Goal: Check status: Check status

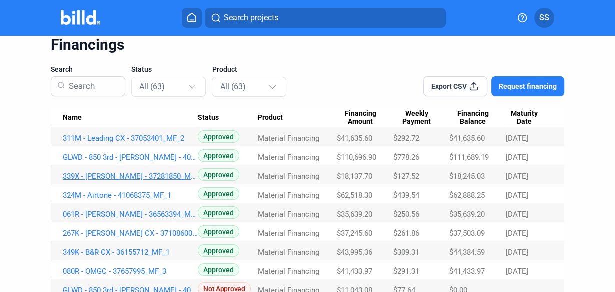
scroll to position [40, 0]
click at [124, 175] on link "339X - [PERSON_NAME] - 37281850_MF_3" at bounding box center [130, 177] width 135 height 9
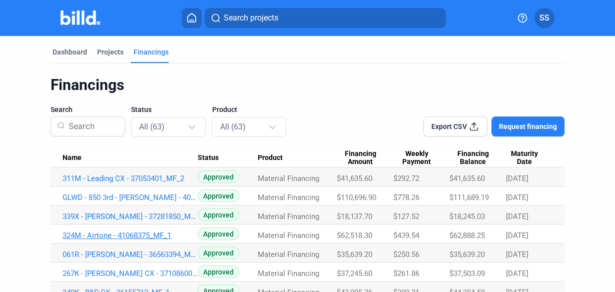
click at [136, 234] on link "324M - Airtone - 41068375_MF_1" at bounding box center [130, 235] width 135 height 9
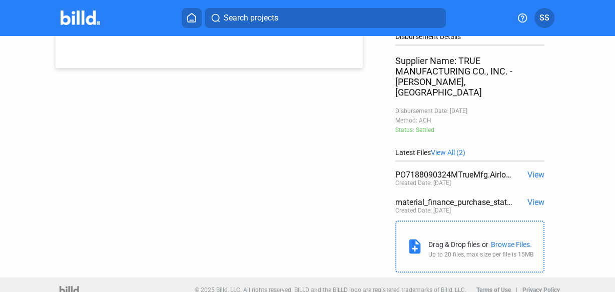
scroll to position [246, 0]
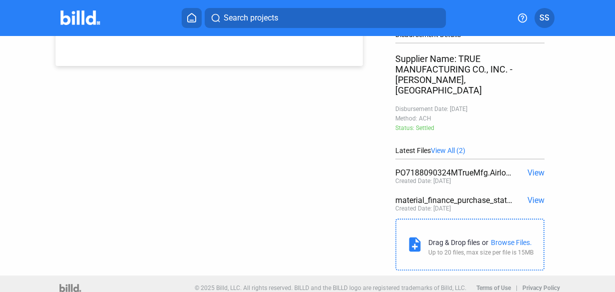
click at [533, 168] on span "View" at bounding box center [536, 173] width 17 height 10
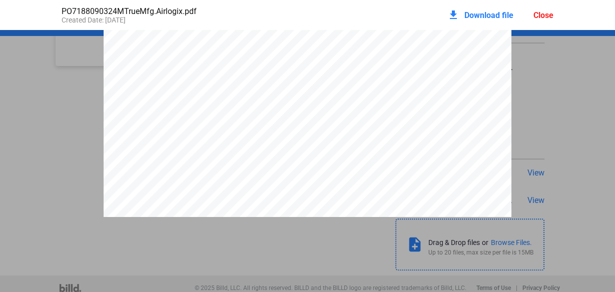
scroll to position [0, 0]
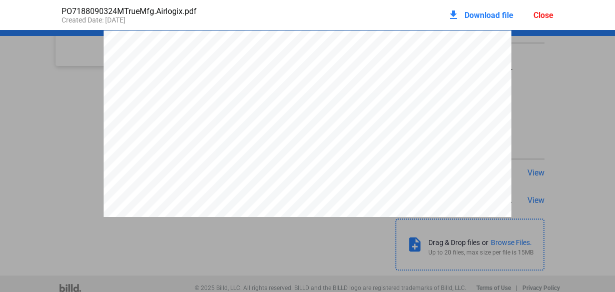
click at [486, 15] on span "Download file" at bounding box center [488, 16] width 49 height 10
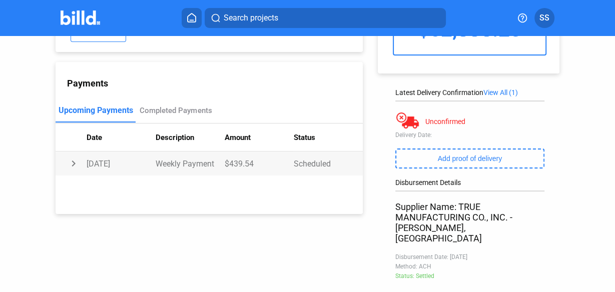
scroll to position [80, 0]
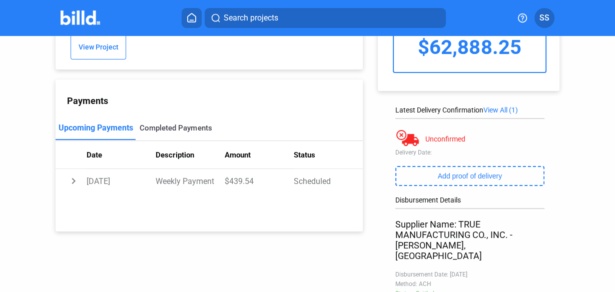
click at [162, 124] on div "Completed Payments" at bounding box center [176, 128] width 72 height 9
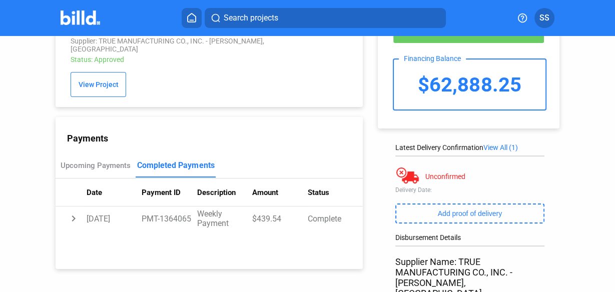
scroll to position [0, 0]
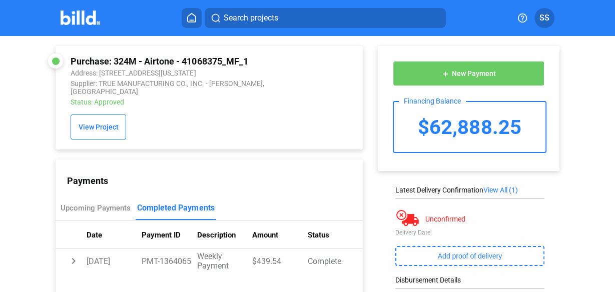
drag, startPoint x: 116, startPoint y: 59, endPoint x: 252, endPoint y: 65, distance: 136.3
click at [252, 65] on div "Purchase: 324M - Airtone - 41068375_MF_1" at bounding box center [182, 61] width 222 height 11
copy div "324M - Airtone - 41068375_MF_1"
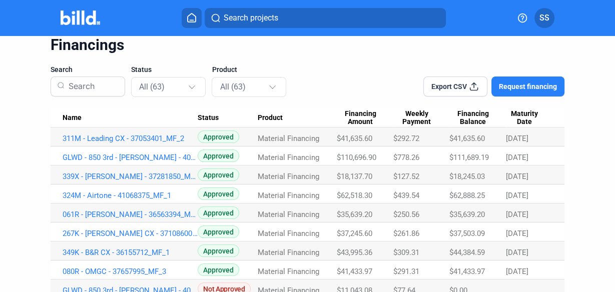
scroll to position [80, 0]
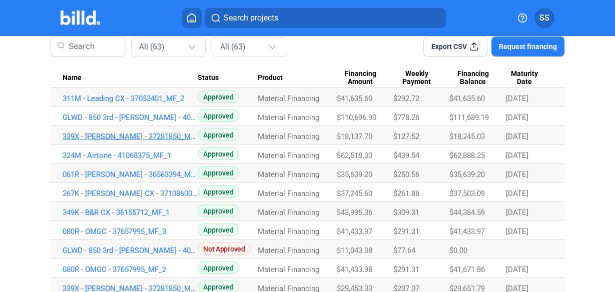
click at [114, 136] on link "339X - [PERSON_NAME] - 37281850_MF_3" at bounding box center [130, 136] width 135 height 9
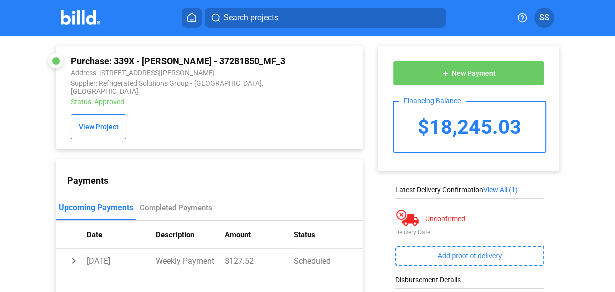
drag, startPoint x: 115, startPoint y: 60, endPoint x: 244, endPoint y: 57, distance: 129.2
click at [244, 57] on div "Purchase: 339X - [PERSON_NAME] - 37281850_MF_3" at bounding box center [182, 61] width 222 height 11
copy div "339X - [PERSON_NAME] - 37281850_MF_3"
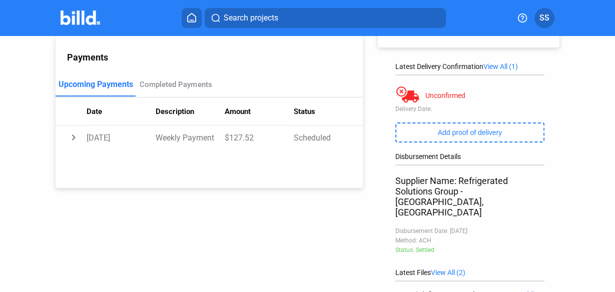
scroll to position [120, 0]
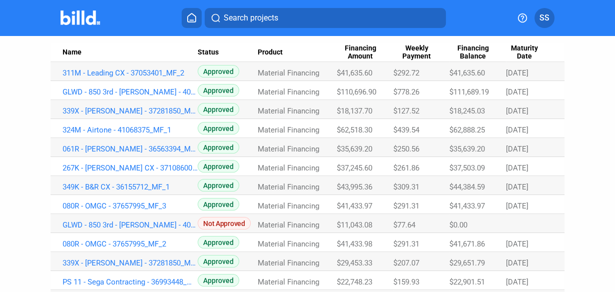
scroll to position [120, 0]
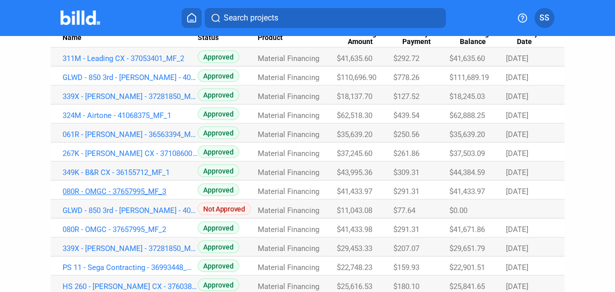
click at [129, 192] on link "080R - OMGC - 37657995_MF_3" at bounding box center [130, 191] width 135 height 9
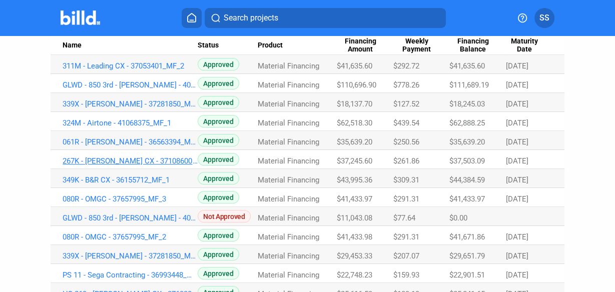
scroll to position [120, 0]
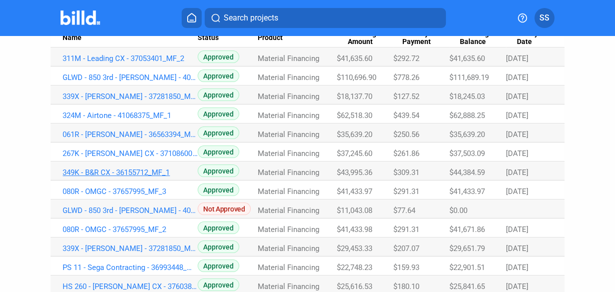
click at [138, 170] on link "349K - B&R CX - 36155712_MF_1" at bounding box center [130, 172] width 135 height 9
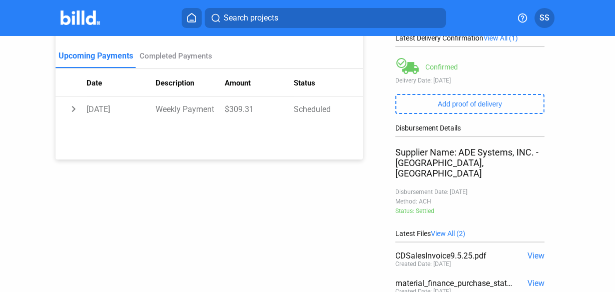
scroll to position [160, 0]
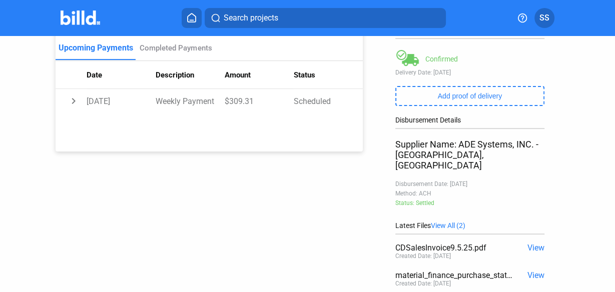
click at [528, 243] on span "View" at bounding box center [536, 248] width 17 height 10
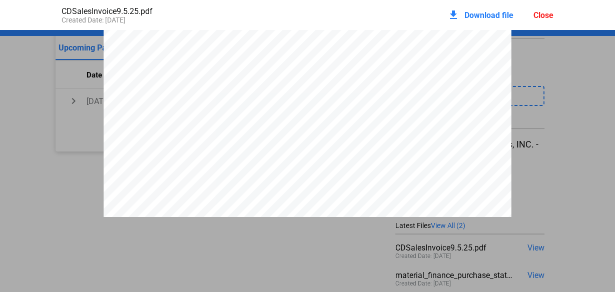
scroll to position [884, 0]
click at [549, 18] on div "Close" at bounding box center [544, 16] width 20 height 10
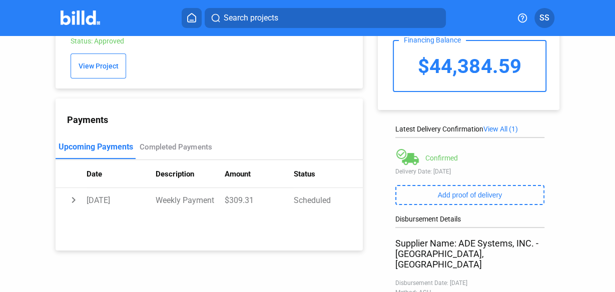
scroll to position [0, 0]
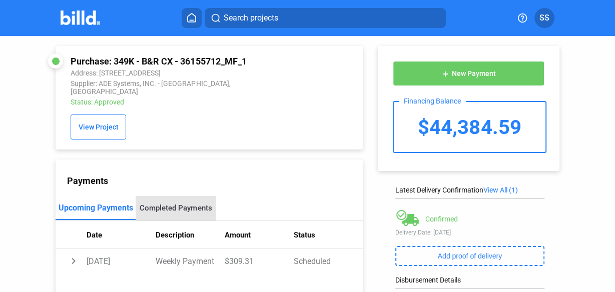
click at [195, 204] on div "Completed Payments" at bounding box center [176, 208] width 72 height 9
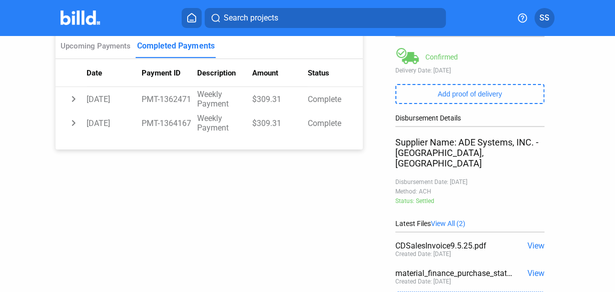
scroll to position [235, 0]
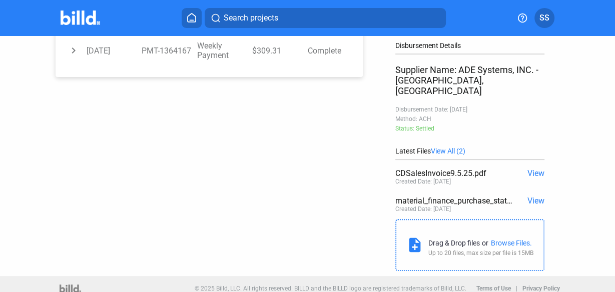
click at [532, 169] on span "View" at bounding box center [536, 174] width 17 height 10
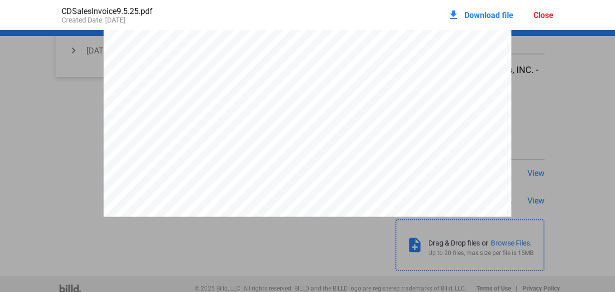
scroll to position [884, 0]
drag, startPoint x: 545, startPoint y: 15, endPoint x: 545, endPoint y: 28, distance: 13.5
click at [545, 15] on div "Close" at bounding box center [544, 16] width 20 height 10
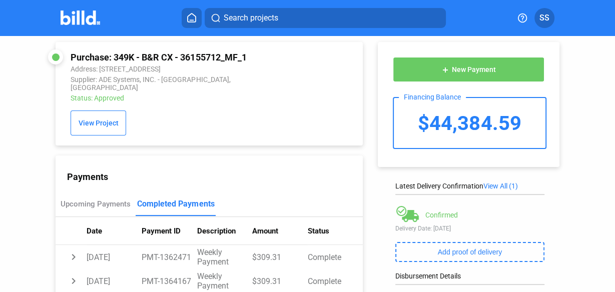
scroll to position [0, 0]
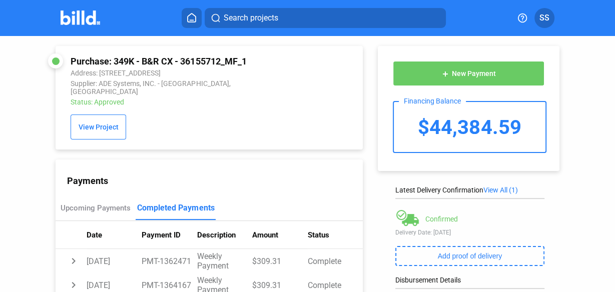
drag, startPoint x: 114, startPoint y: 60, endPoint x: 251, endPoint y: 59, distance: 137.1
click at [251, 59] on div "Purchase: 349K - B&R CX - 36155712_MF_1" at bounding box center [182, 61] width 222 height 11
copy div "349K - B&R CX - 36155712_MF_1"
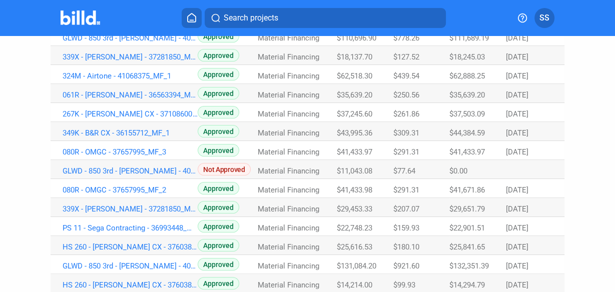
scroll to position [160, 0]
drag, startPoint x: 337, startPoint y: 150, endPoint x: 373, endPoint y: 153, distance: 36.7
click at [373, 153] on div "$41,433.97" at bounding box center [365, 151] width 57 height 9
click at [109, 134] on link "349K - B&R CX - 36155712_MF_1" at bounding box center [130, 132] width 135 height 9
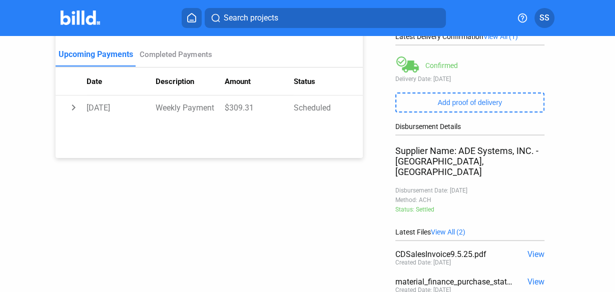
scroll to position [231, 0]
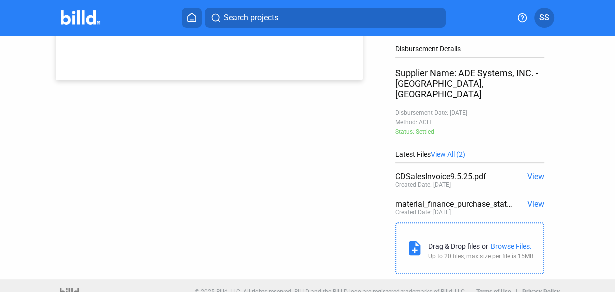
click at [533, 172] on span "View" at bounding box center [536, 177] width 17 height 10
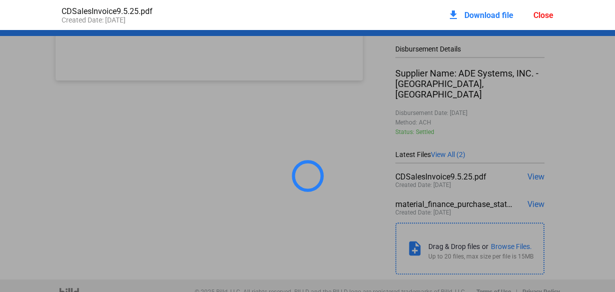
click at [482, 15] on span "Download file" at bounding box center [488, 16] width 49 height 10
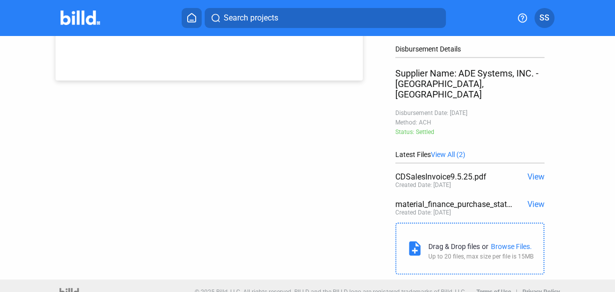
scroll to position [235, 0]
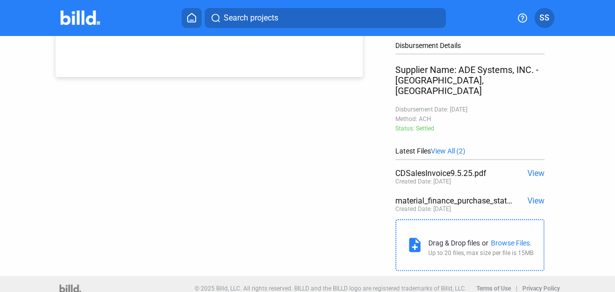
click at [532, 169] on span "View" at bounding box center [536, 174] width 17 height 10
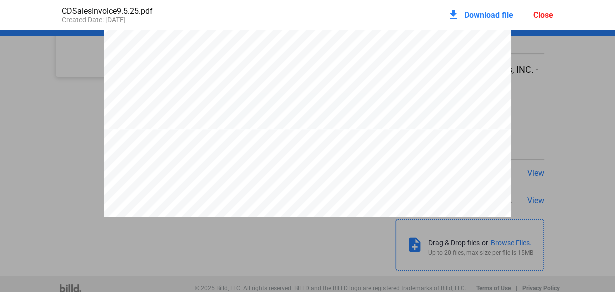
scroll to position [363, 0]
click at [543, 15] on div "Close" at bounding box center [544, 16] width 20 height 10
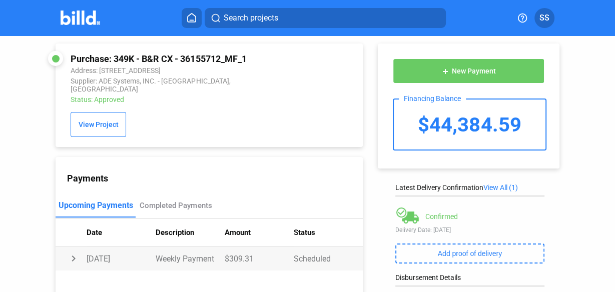
scroll to position [0, 0]
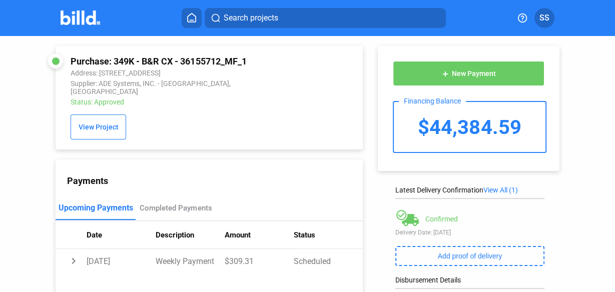
drag, startPoint x: 182, startPoint y: 63, endPoint x: 252, endPoint y: 65, distance: 69.6
click at [252, 65] on div "Purchase: 349K - B&R CX - 36155712_MF_1" at bounding box center [182, 61] width 222 height 11
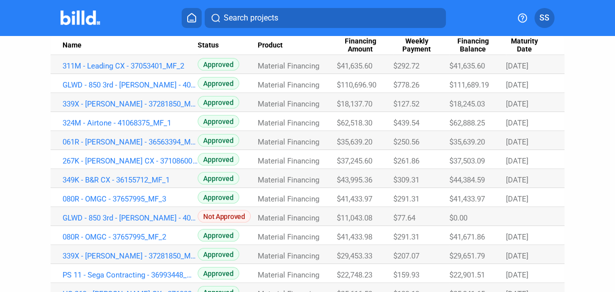
scroll to position [120, 0]
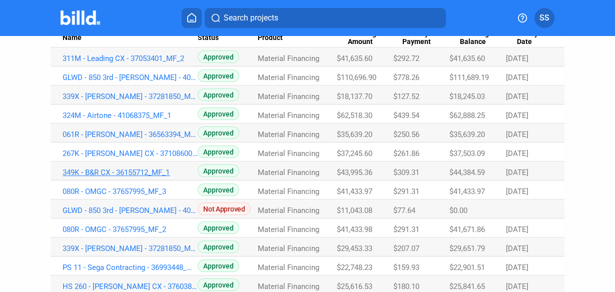
drag, startPoint x: 58, startPoint y: 175, endPoint x: 172, endPoint y: 176, distance: 114.6
click at [172, 176] on td "349K - B&R CX - 36155712_MF_1" at bounding box center [124, 171] width 147 height 19
copy link "349K - B&R CX - 36155712_MF_1"
